Goal: Submit feedback/report problem

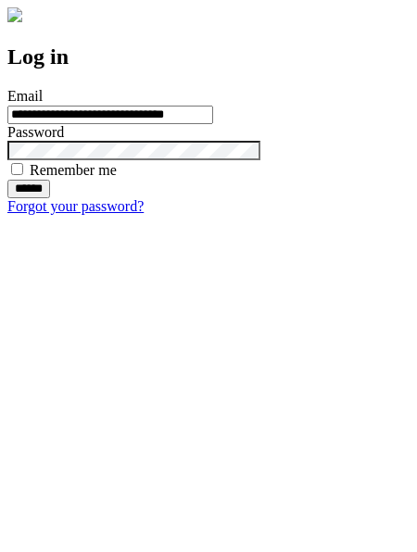
type input "**********"
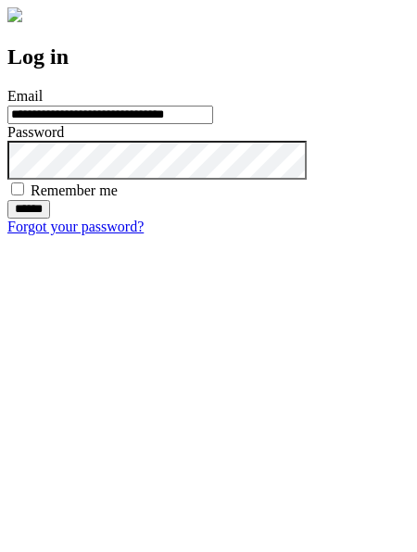
click at [50, 219] on input "******" at bounding box center [28, 209] width 43 height 19
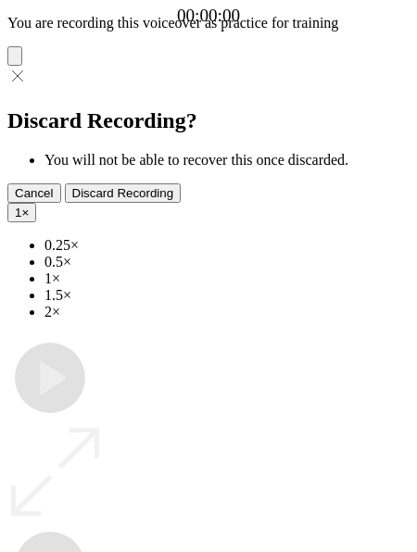
type input "**********"
